Goal: Transaction & Acquisition: Purchase product/service

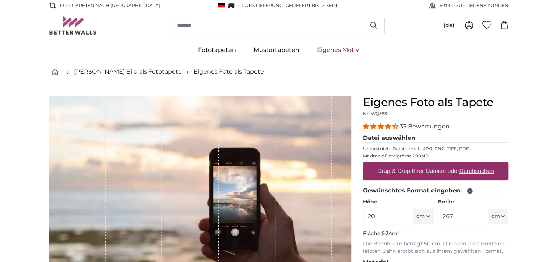
type input "2"
type input "335"
click at [475, 213] on input "267" at bounding box center [463, 216] width 50 height 15
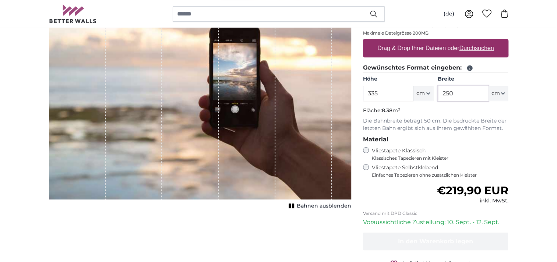
scroll to position [116, 0]
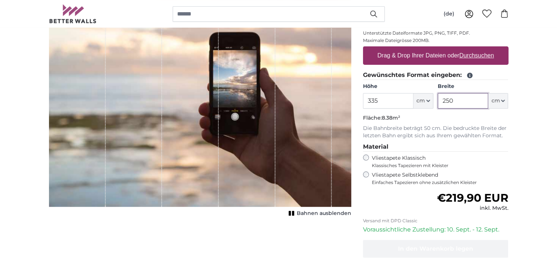
type input "250"
drag, startPoint x: 394, startPoint y: 102, endPoint x: 334, endPoint y: 108, distance: 60.4
click at [334, 108] on product-detail "Abbrechen Bild zuschneiden Bahnen ausblenden Eigenes Foto als Tapete Nr. WQ553 …" at bounding box center [278, 140] width 471 height 344
type input "149"
